Goal: Information Seeking & Learning: Learn about a topic

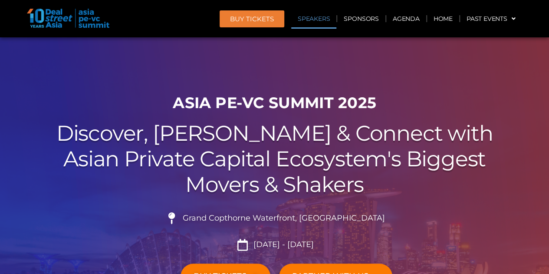
click at [317, 20] on link "Speakers" at bounding box center [313, 19] width 45 height 20
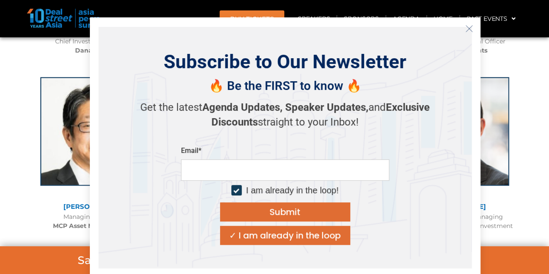
scroll to position [1158, 0]
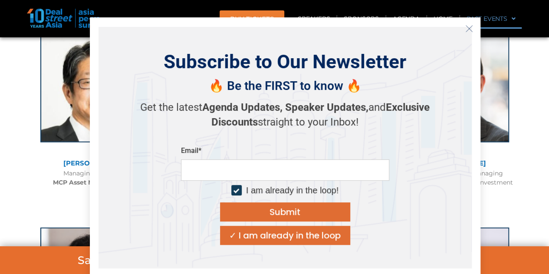
click at [467, 27] on icon "Close" at bounding box center [469, 29] width 8 height 8
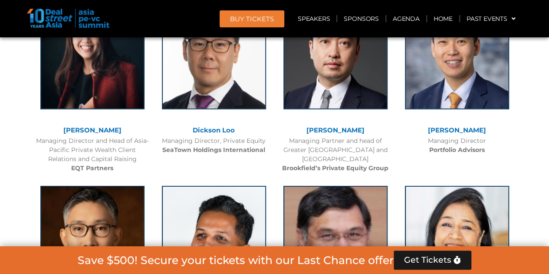
scroll to position [2892, 0]
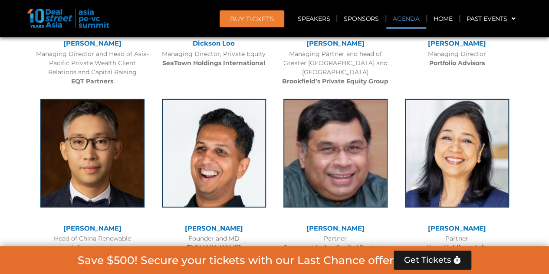
click at [408, 20] on link "Agenda" at bounding box center [406, 19] width 40 height 20
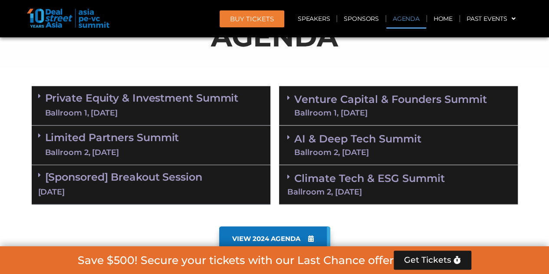
scroll to position [497, 0]
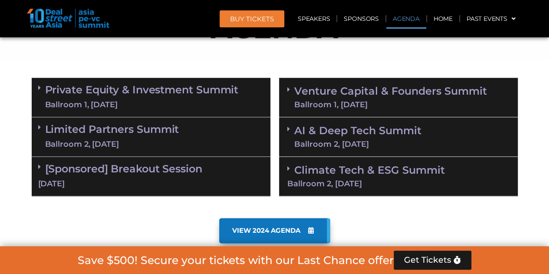
click at [129, 169] on link "[Sponsored] Breakout Session [DATE]" at bounding box center [150, 175] width 225 height 27
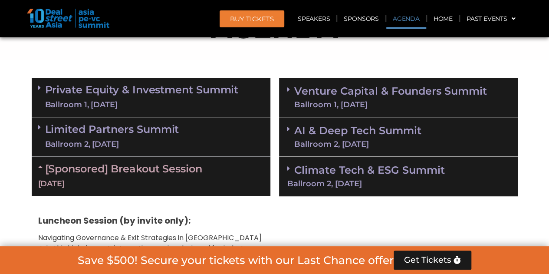
click at [42, 87] on span at bounding box center [41, 87] width 7 height 7
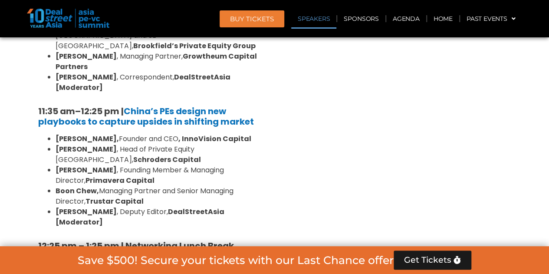
scroll to position [974, 0]
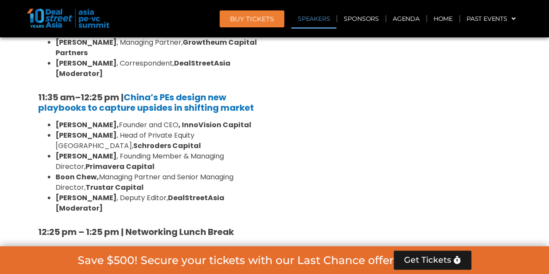
click at [251, 14] on link "BUY Tickets" at bounding box center [251, 18] width 65 height 17
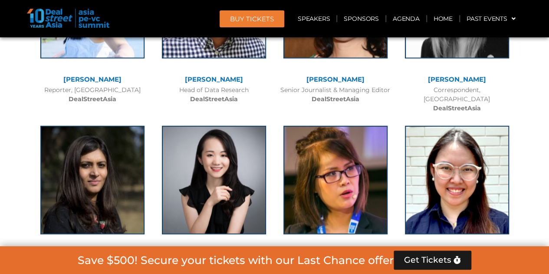
scroll to position [7456, 0]
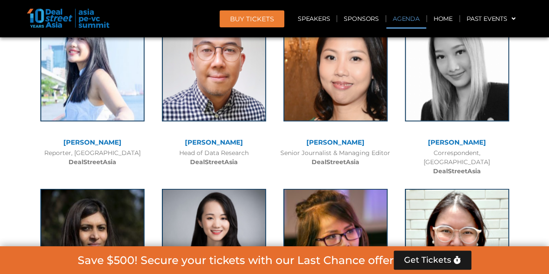
click at [412, 21] on link "Agenda" at bounding box center [406, 19] width 40 height 20
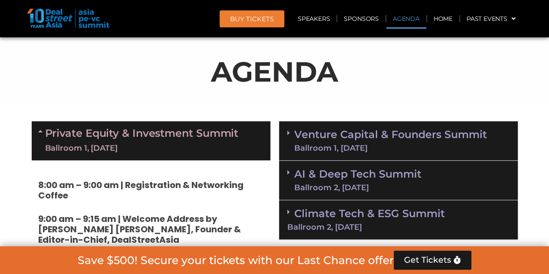
scroll to position [497, 0]
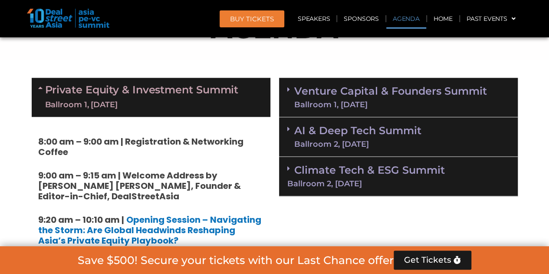
click at [339, 95] on link "Venture Capital & Founders​ Summit Ballroom 1, [DATE]" at bounding box center [390, 97] width 193 height 23
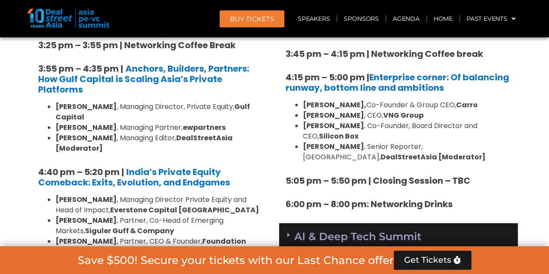
scroll to position [1581, 0]
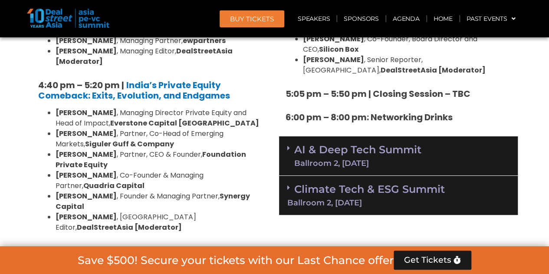
click at [377, 183] on link "Climate Tech & ESG Summit Ballroom 2, [DATE]" at bounding box center [398, 195] width 222 height 24
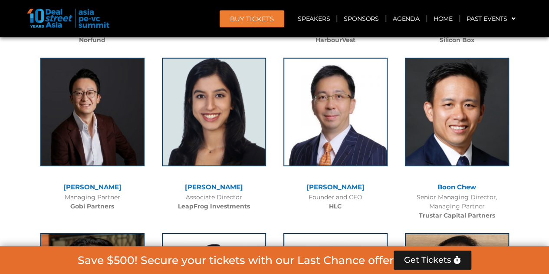
scroll to position [6394, 0]
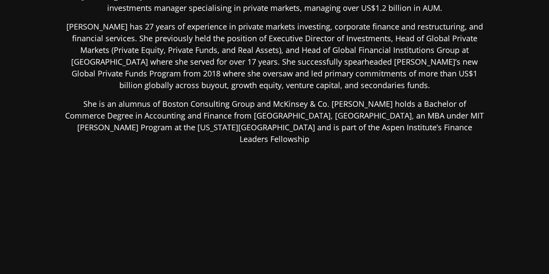
scroll to position [233, 0]
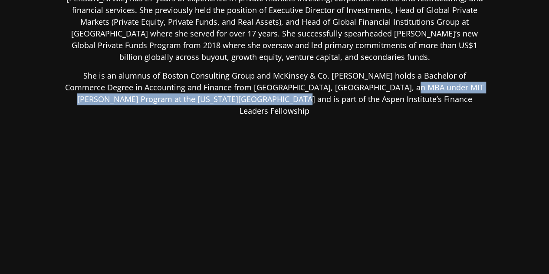
drag, startPoint x: 357, startPoint y: 91, endPoint x: 232, endPoint y: 102, distance: 125.8
click at [232, 102] on p "She is an alumnus of Boston Consulting Group and McKinsey & Co. Serena holds a …" at bounding box center [274, 93] width 421 height 47
copy p "MIT Sloan Fellows Program at the Massachusetts Institute of Technology"
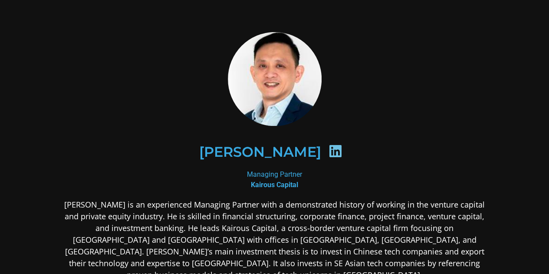
scroll to position [87, 0]
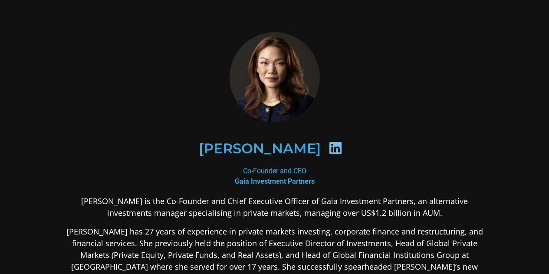
scroll to position [227, 0]
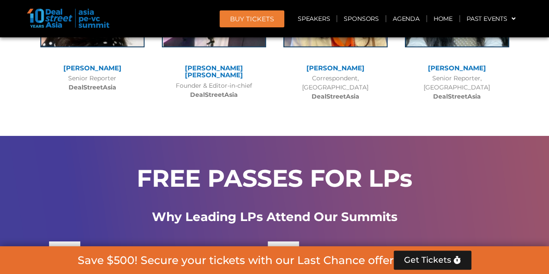
scroll to position [6394, 0]
